Goal: Transaction & Acquisition: Subscribe to service/newsletter

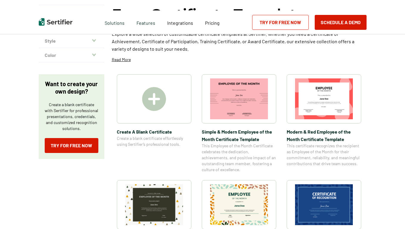
scroll to position [24, 0]
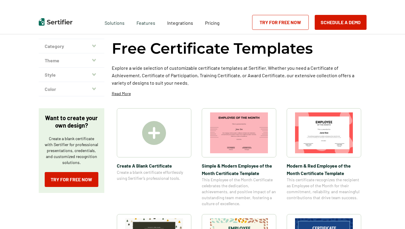
click at [154, 148] on div at bounding box center [154, 132] width 75 height 49
click at [140, 123] on div at bounding box center [154, 132] width 75 height 49
click at [154, 127] on img at bounding box center [154, 133] width 24 height 24
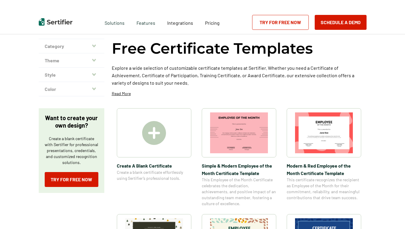
click at [154, 127] on img at bounding box center [154, 133] width 24 height 24
click at [271, 25] on link "Try for Free Now" at bounding box center [280, 22] width 57 height 15
